Goal: Task Accomplishment & Management: Manage account settings

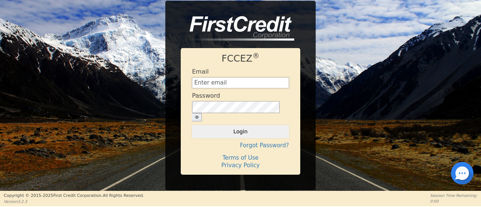
type input "[EMAIL_ADDRESS][DOMAIN_NAME]"
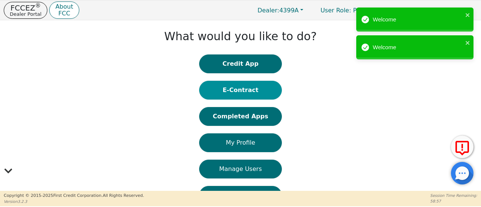
click at [233, 92] on button "E-Contract" at bounding box center [240, 90] width 83 height 19
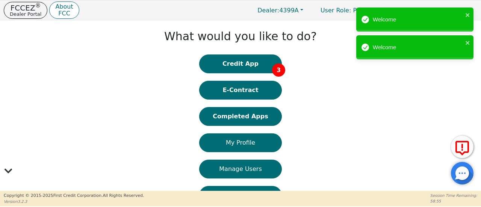
click at [246, 127] on div "Credit App 3 E-Contract Completed Apps My Profile Manage Users DARs Learning Ce…" at bounding box center [240, 159] width 83 height 210
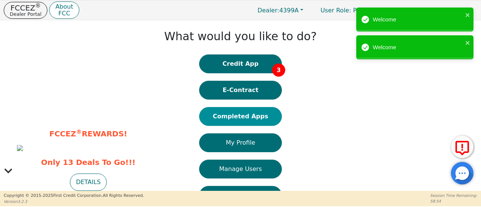
click at [257, 119] on button "Completed Apps" at bounding box center [240, 116] width 83 height 19
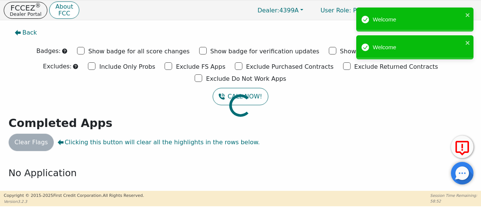
click at [130, 24] on div at bounding box center [241, 24] width 470 height 0
click at [127, 24] on div at bounding box center [241, 24] width 470 height 0
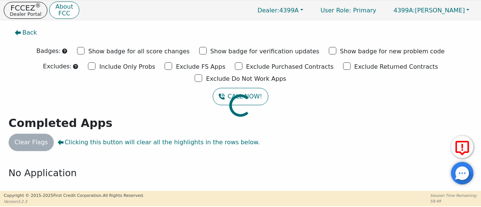
click at [194, 24] on div at bounding box center [241, 24] width 470 height 0
click at [292, 24] on div at bounding box center [241, 24] width 470 height 0
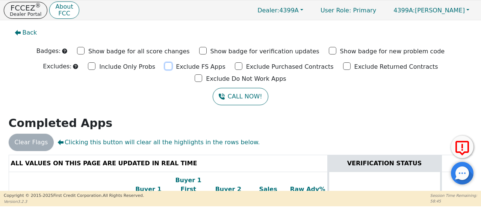
click at [165, 66] on input "Exclude FS Apps" at bounding box center [169, 66] width 8 height 8
checkbox input "true"
click at [235, 67] on input "Exclude Purchased Contracts" at bounding box center [239, 66] width 8 height 8
checkbox input "true"
click at [343, 67] on input "Exclude Returned Contracts" at bounding box center [347, 66] width 8 height 8
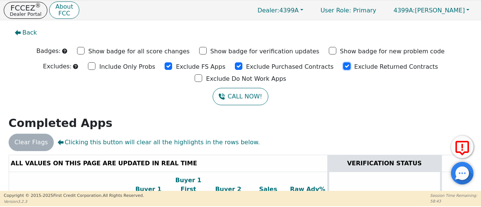
checkbox input "true"
click at [202, 74] on input "Exclude Do Not Work Apps" at bounding box center [199, 78] width 8 height 8
checkbox input "true"
